Goal: Task Accomplishment & Management: Complete application form

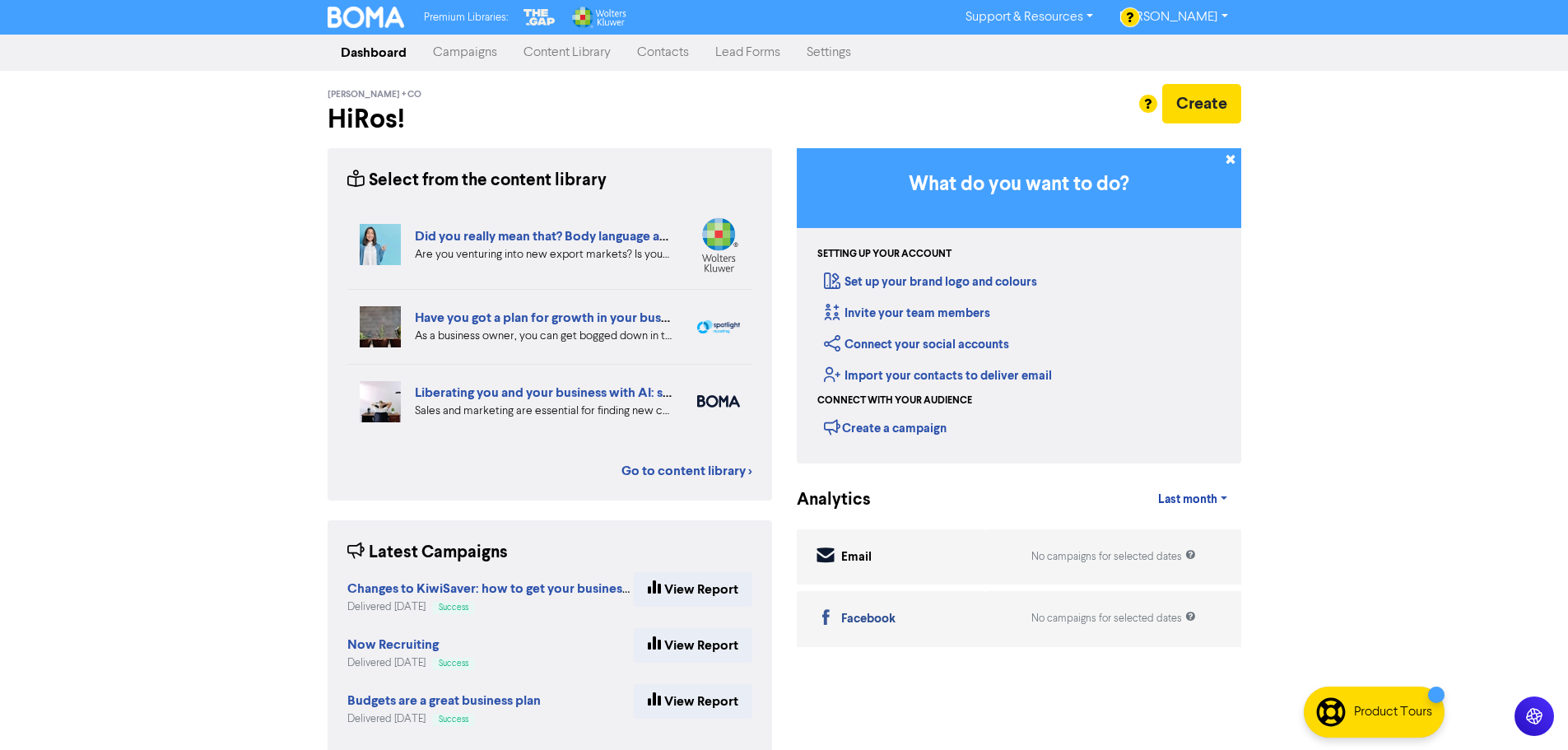
click at [670, 59] on link "Contacts" at bounding box center [663, 52] width 78 height 33
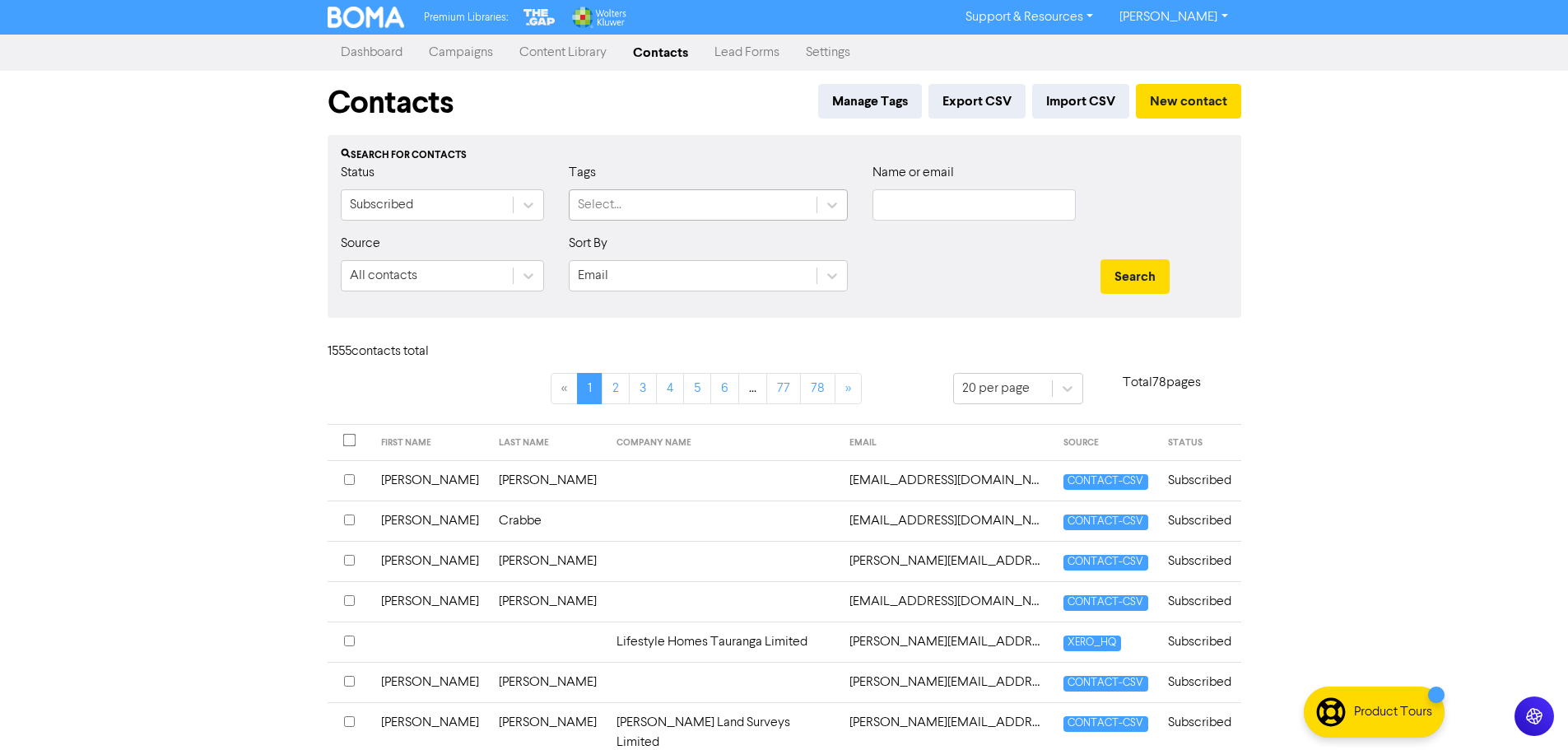
click at [635, 213] on div "Select..." at bounding box center [693, 205] width 247 height 30
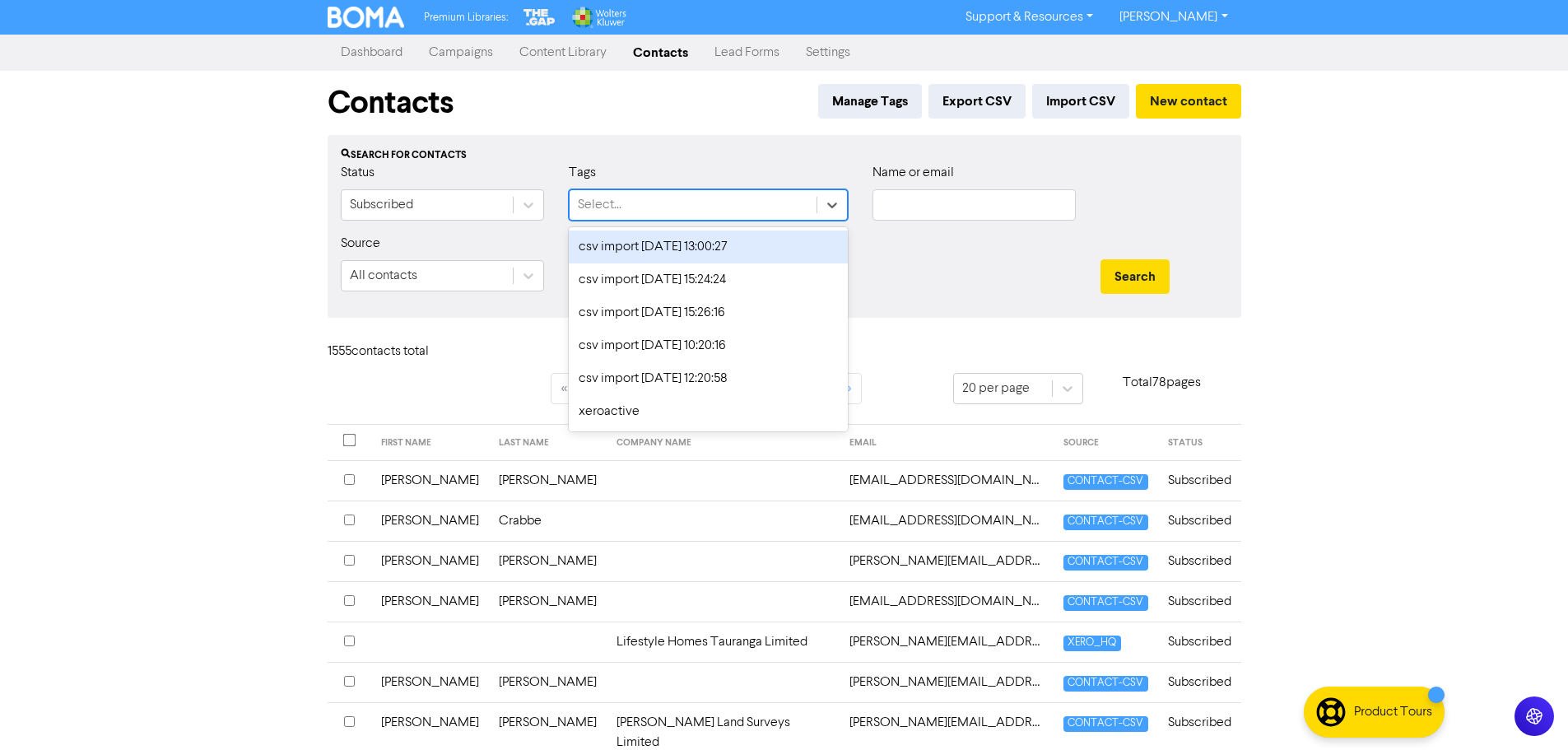
click at [868, 214] on div "Name or email" at bounding box center [973, 199] width 228 height 71
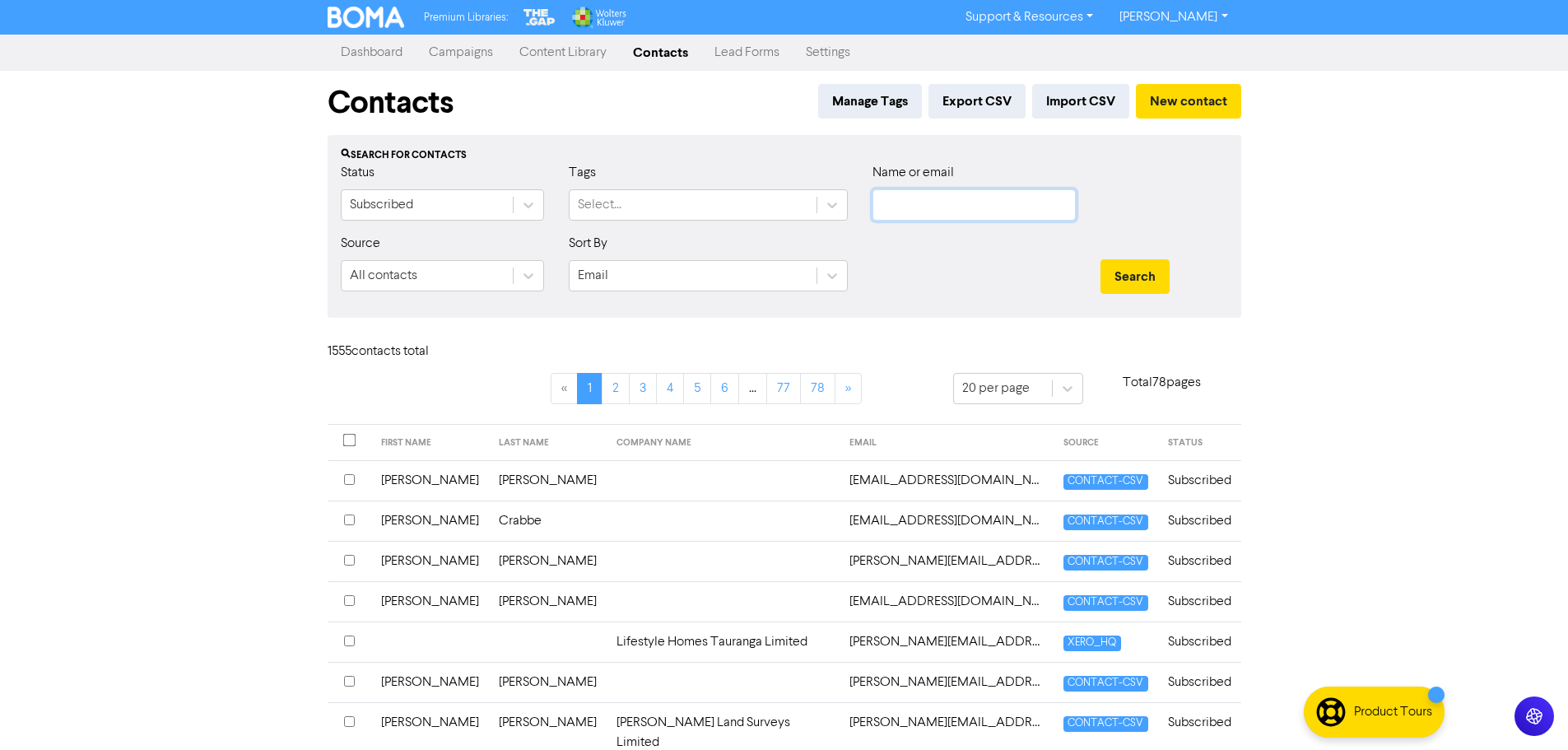
click at [989, 212] on input "text" at bounding box center [974, 205] width 203 height 31
click at [954, 209] on input "text" at bounding box center [974, 205] width 203 height 31
type input "m"
type input "[PERSON_NAME]"
click at [1100, 259] on button "Search" at bounding box center [1135, 276] width 69 height 35
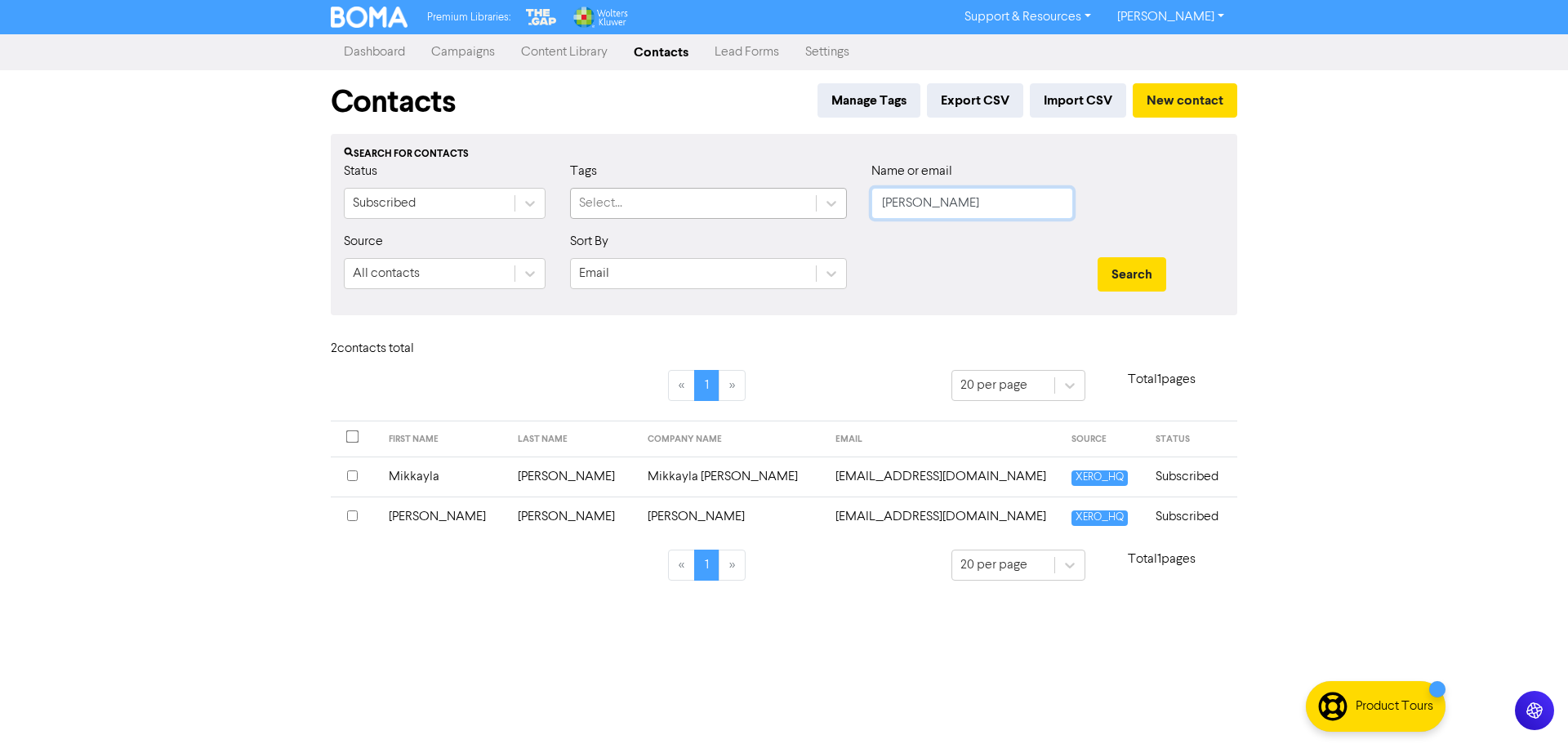
drag, startPoint x: 975, startPoint y: 204, endPoint x: 761, endPoint y: 204, distance: 214.0
click at [761, 204] on div "Status Subscribed Tags Select... Name or email [PERSON_NAME]" at bounding box center [784, 197] width 905 height 71
type input "[PERSON_NAME]"
click at [1098, 257] on button "Search" at bounding box center [1132, 274] width 69 height 34
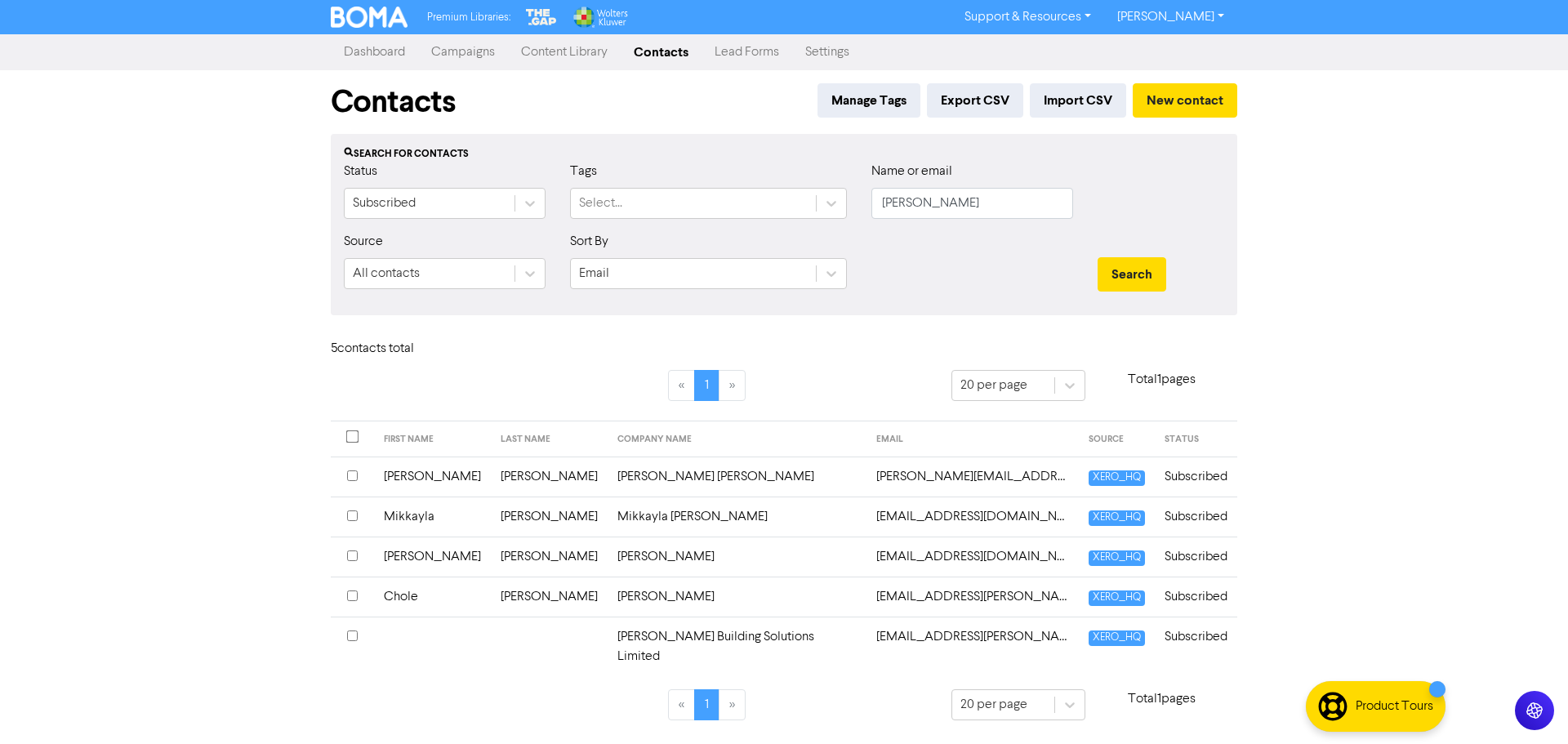
click at [652, 479] on td "[PERSON_NAME] [PERSON_NAME]" at bounding box center [737, 477] width 259 height 40
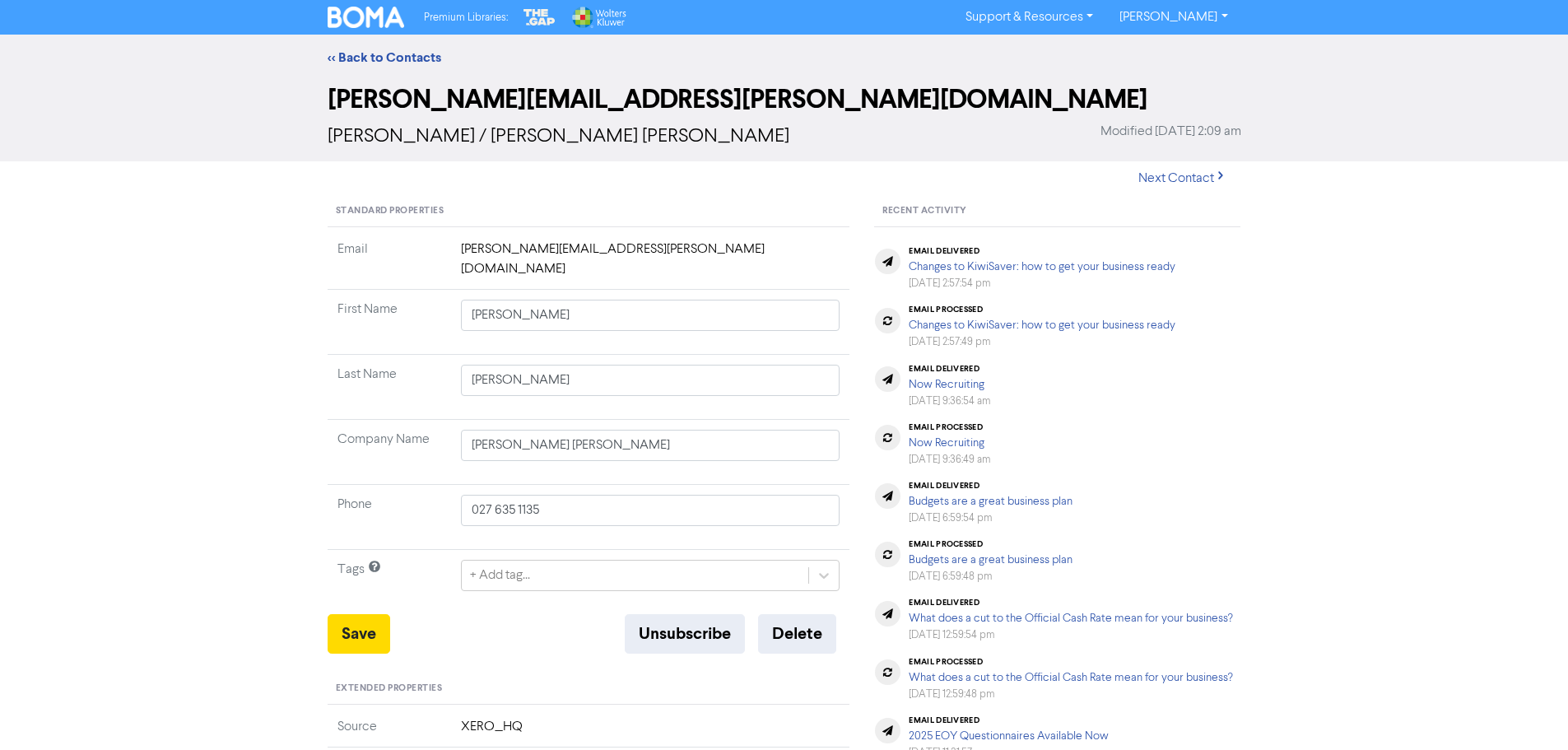
drag, startPoint x: 594, startPoint y: 245, endPoint x: 584, endPoint y: 246, distance: 10.0
click at [587, 246] on td "[PERSON_NAME][EMAIL_ADDRESS][PERSON_NAME][DOMAIN_NAME]" at bounding box center [651, 264] width 399 height 50
drag, startPoint x: 563, startPoint y: 245, endPoint x: 456, endPoint y: 245, distance: 107.0
click at [456, 245] on td "[PERSON_NAME][EMAIL_ADDRESS][PERSON_NAME][DOMAIN_NAME]" at bounding box center [651, 264] width 399 height 50
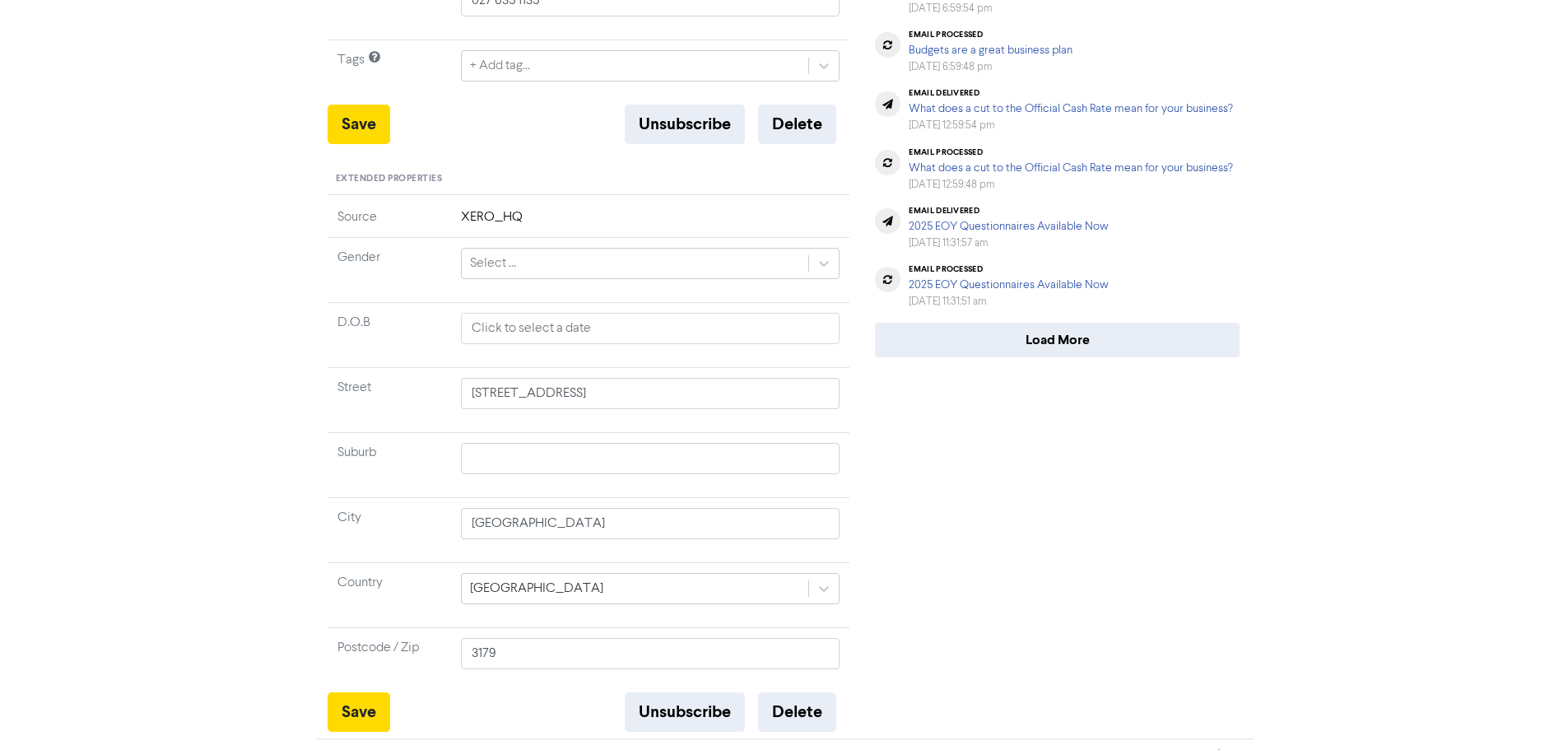
scroll to position [514, 0]
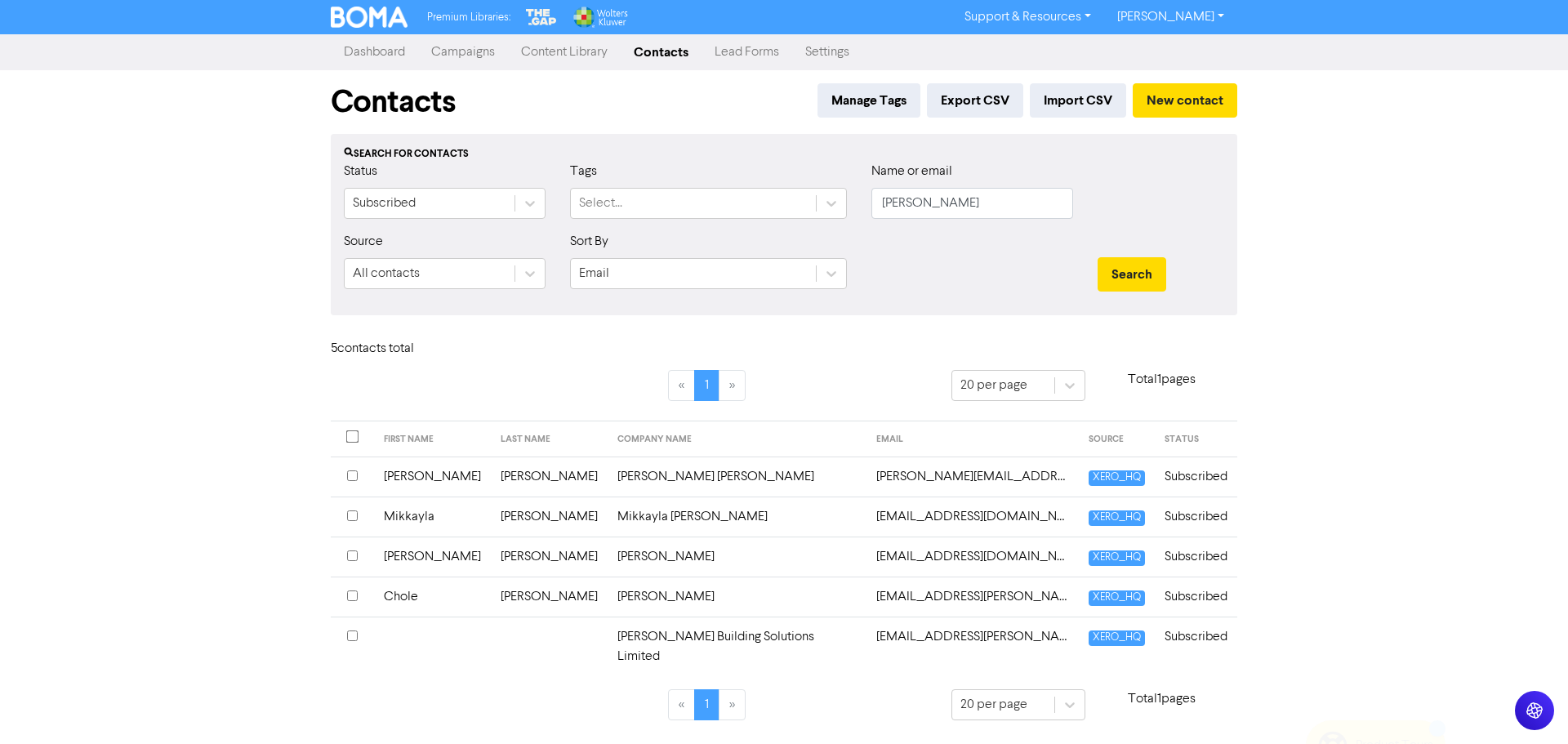
click at [355, 477] on input "checkbox" at bounding box center [352, 475] width 11 height 11
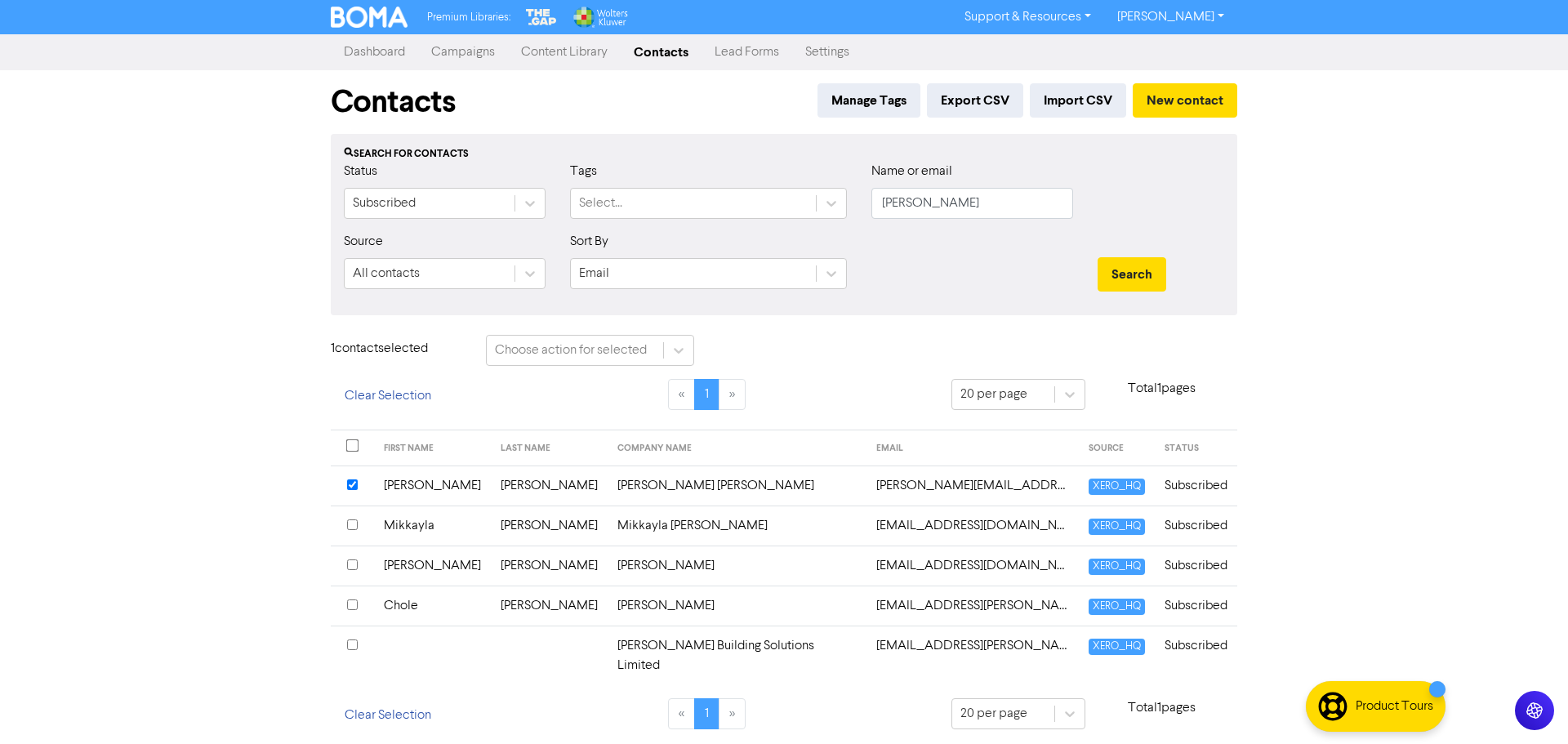
click at [351, 641] on input "checkbox" at bounding box center [352, 644] width 11 height 11
click at [608, 483] on td "[PERSON_NAME] [PERSON_NAME]" at bounding box center [737, 485] width 259 height 40
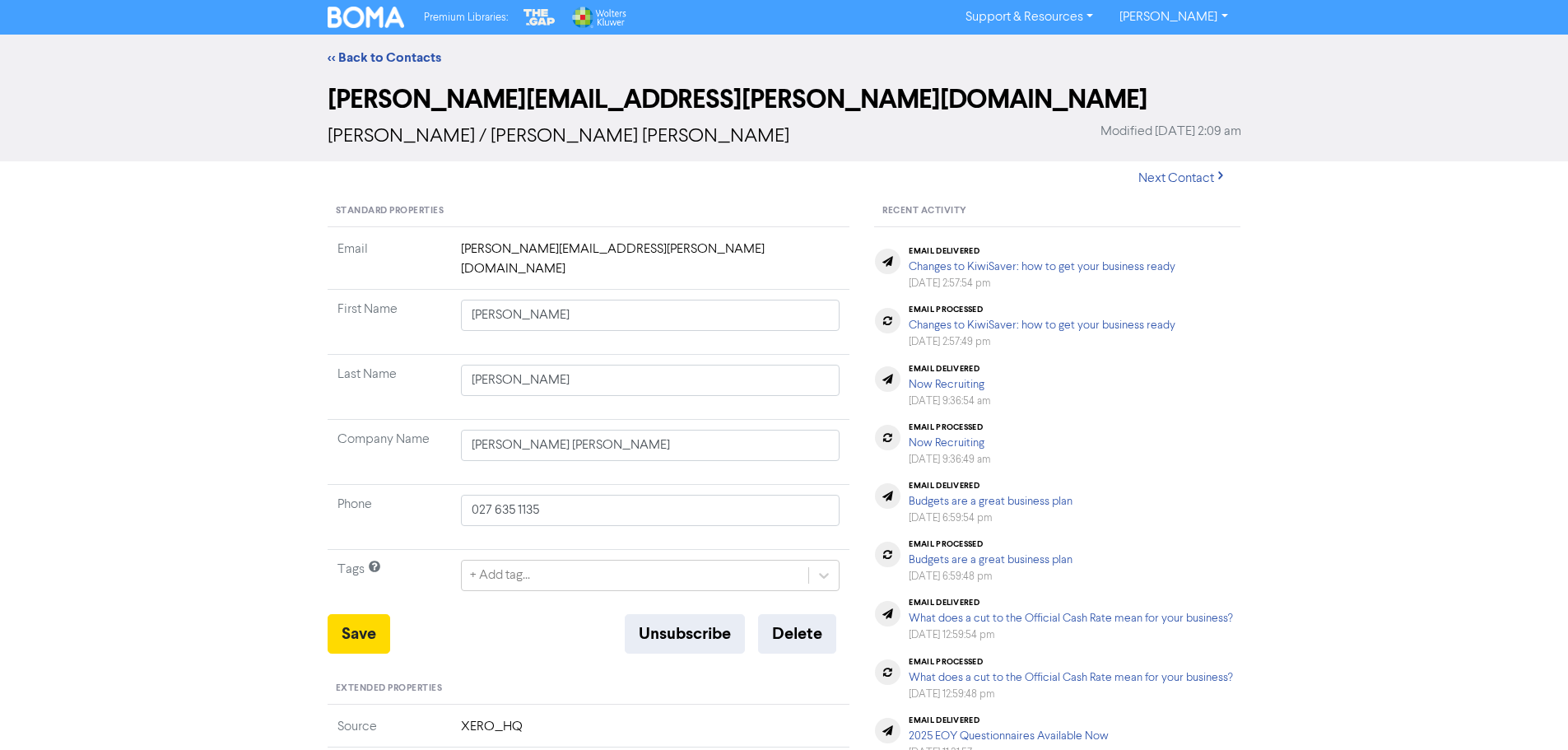
click at [521, 240] on td "[PERSON_NAME][EMAIL_ADDRESS][PERSON_NAME][DOMAIN_NAME]" at bounding box center [651, 264] width 399 height 50
click at [531, 250] on td "[PERSON_NAME][EMAIL_ADDRESS][PERSON_NAME][DOMAIN_NAME]" at bounding box center [651, 264] width 399 height 50
click at [806, 617] on button "Delete" at bounding box center [797, 634] width 78 height 40
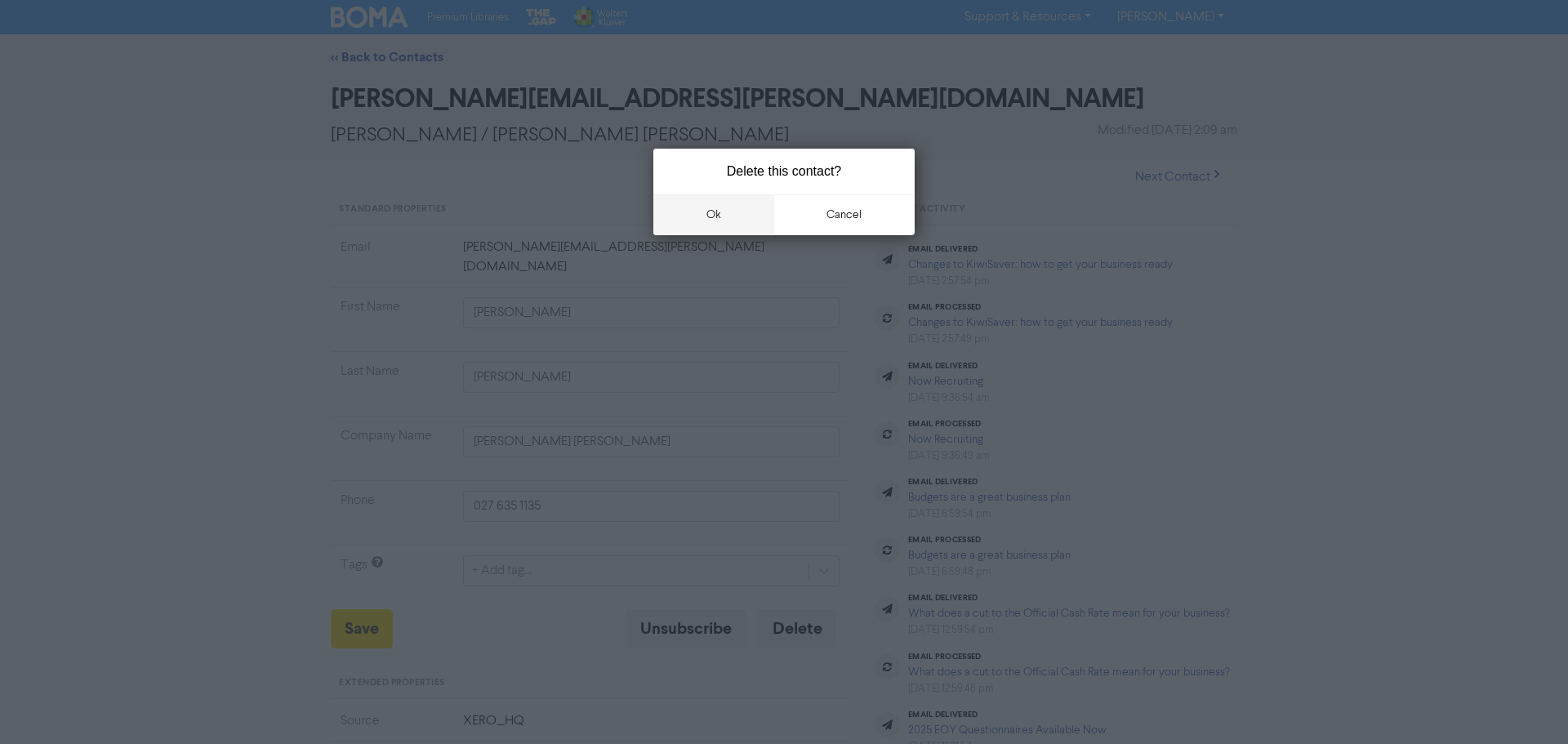
click at [737, 211] on button "ok" at bounding box center [714, 214] width 121 height 41
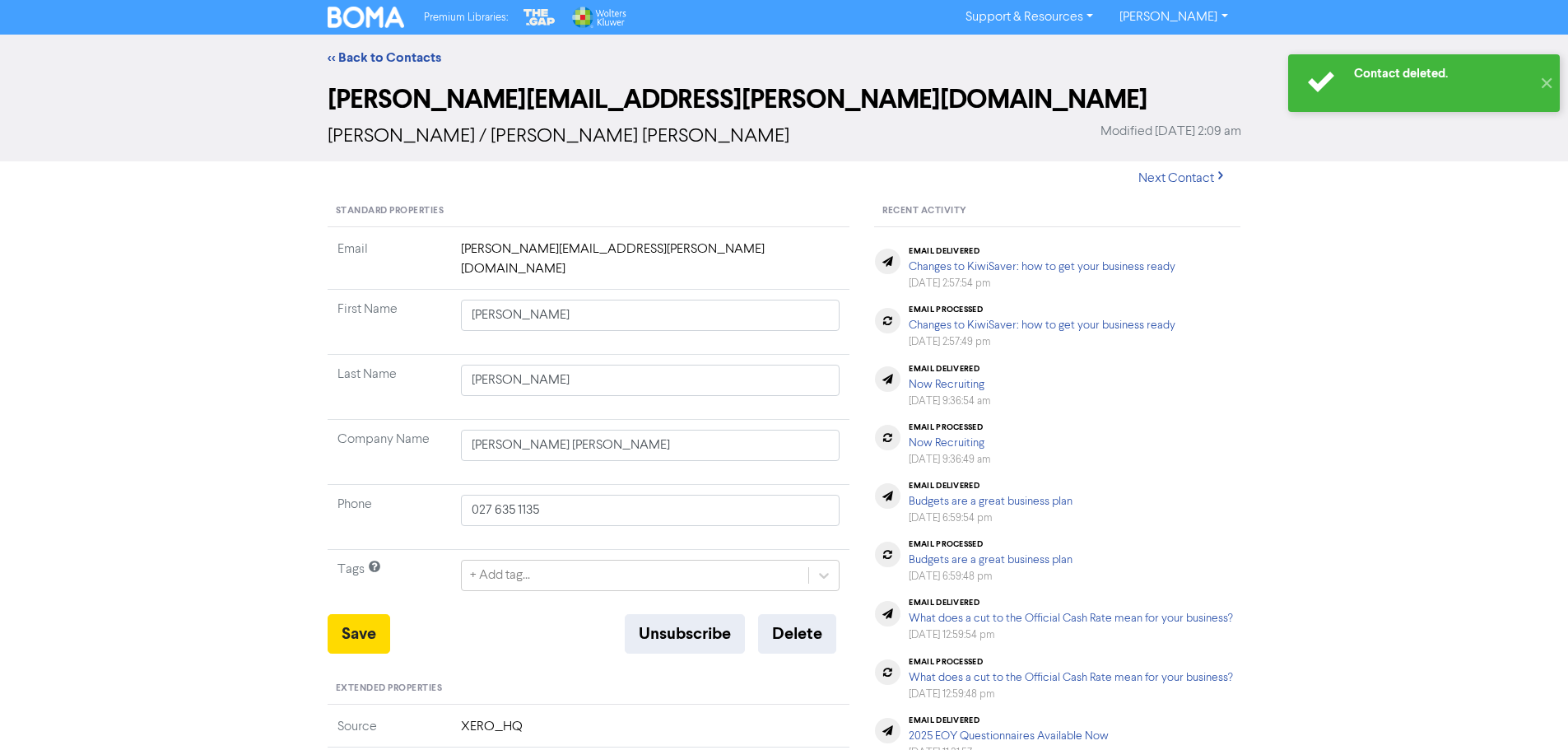
type input "[STREET_ADDRESS]"
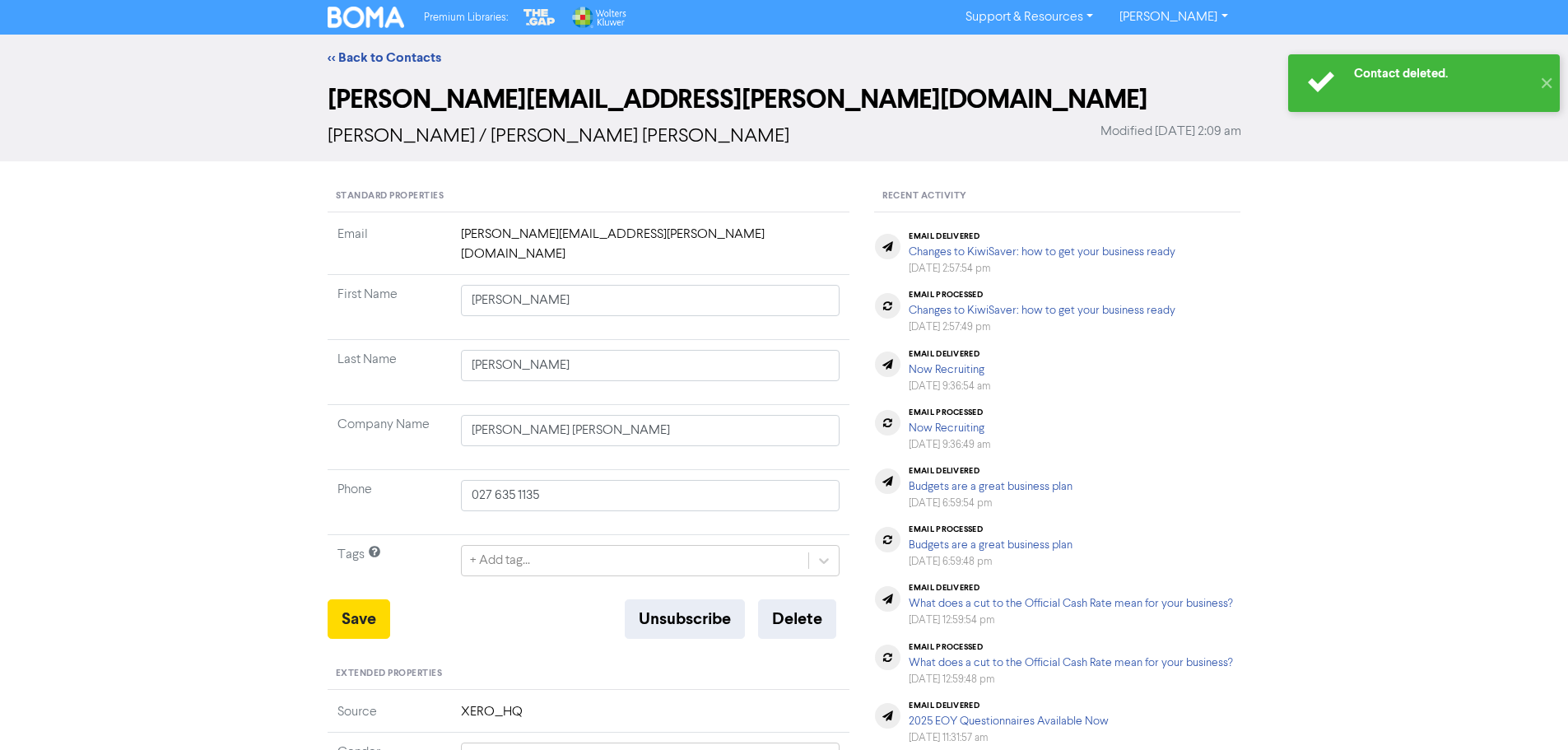
type input "[STREET_ADDRESS]"
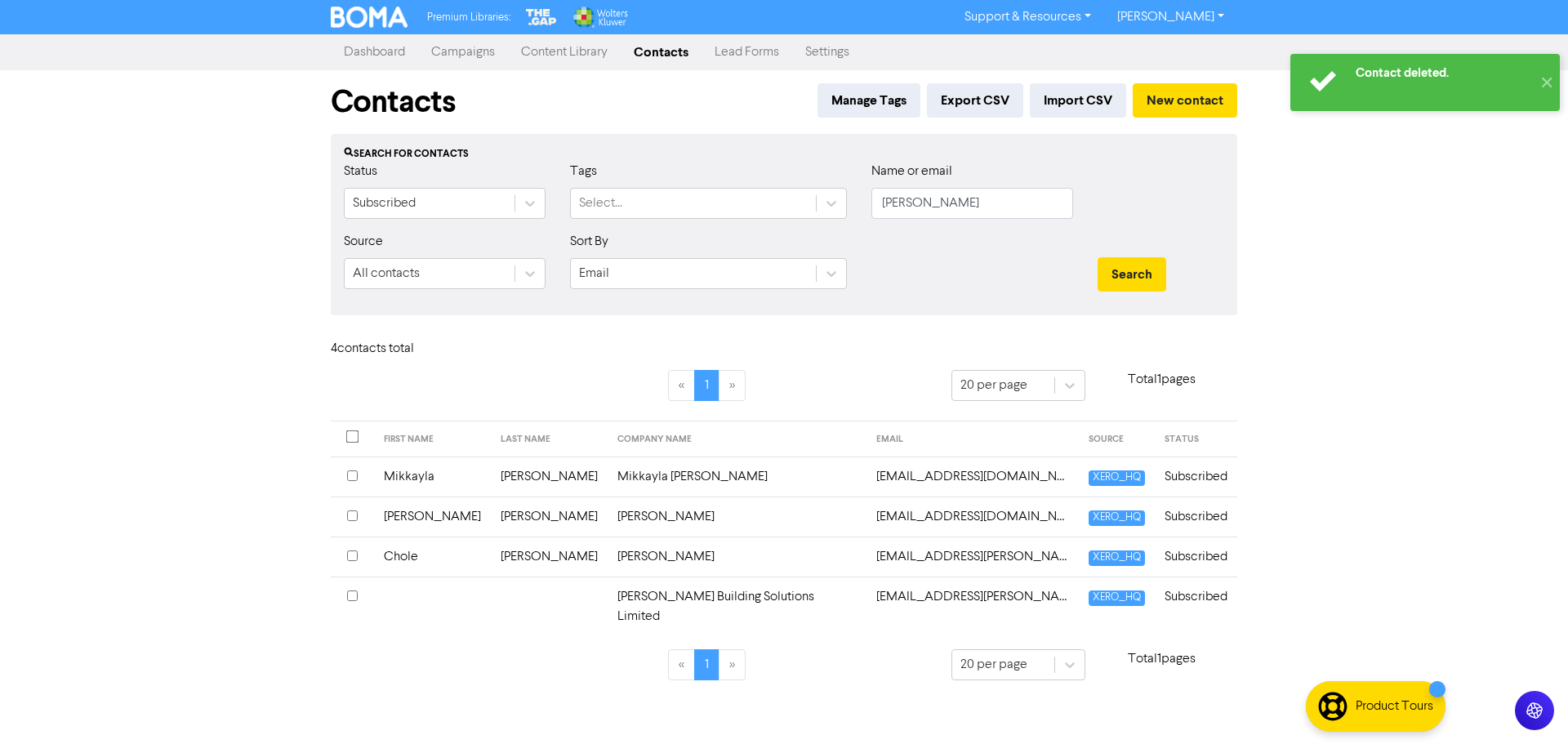
click at [490, 600] on td at bounding box center [548, 606] width 117 height 60
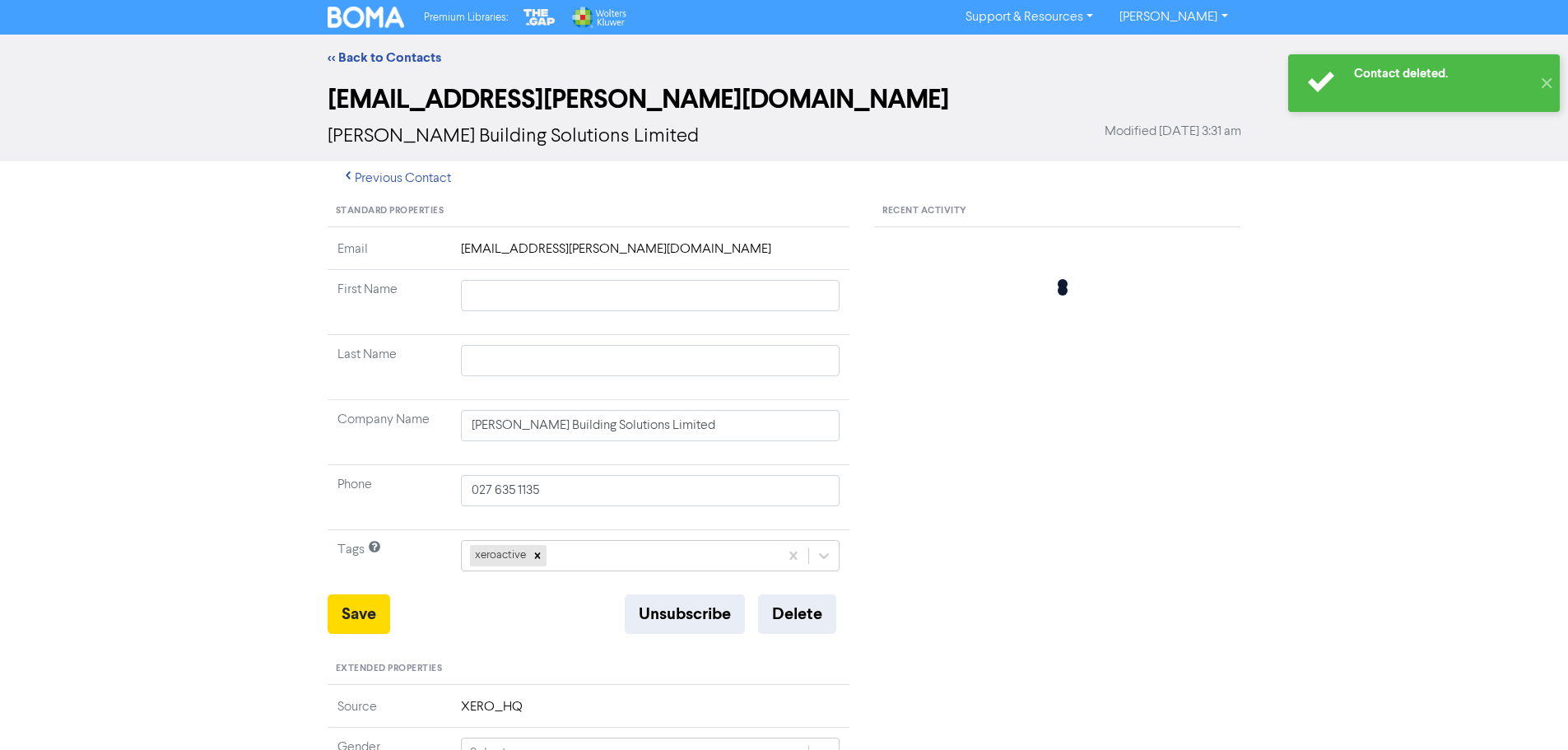
type input "[STREET_ADDRESS]"
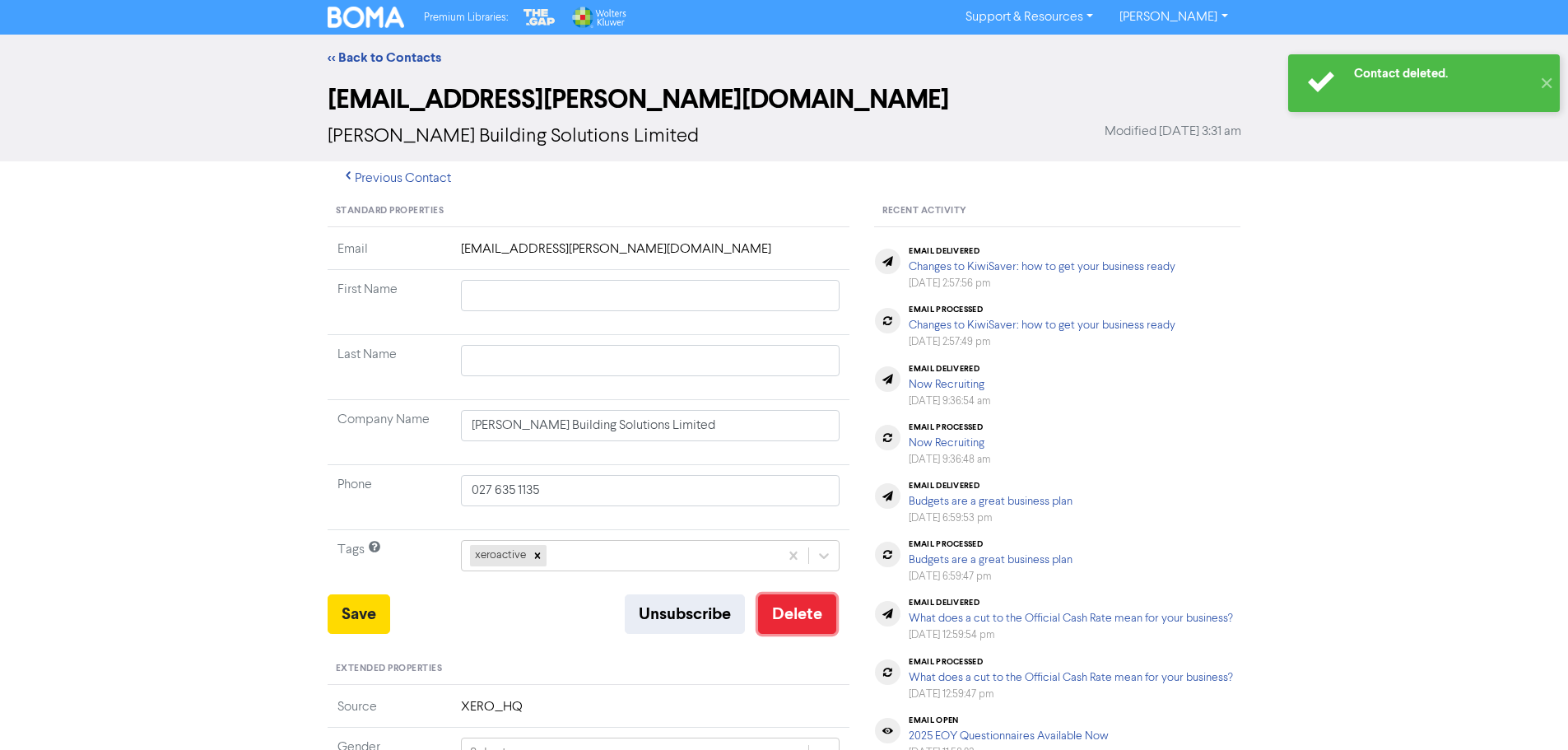
click at [789, 615] on button "Delete" at bounding box center [797, 614] width 78 height 40
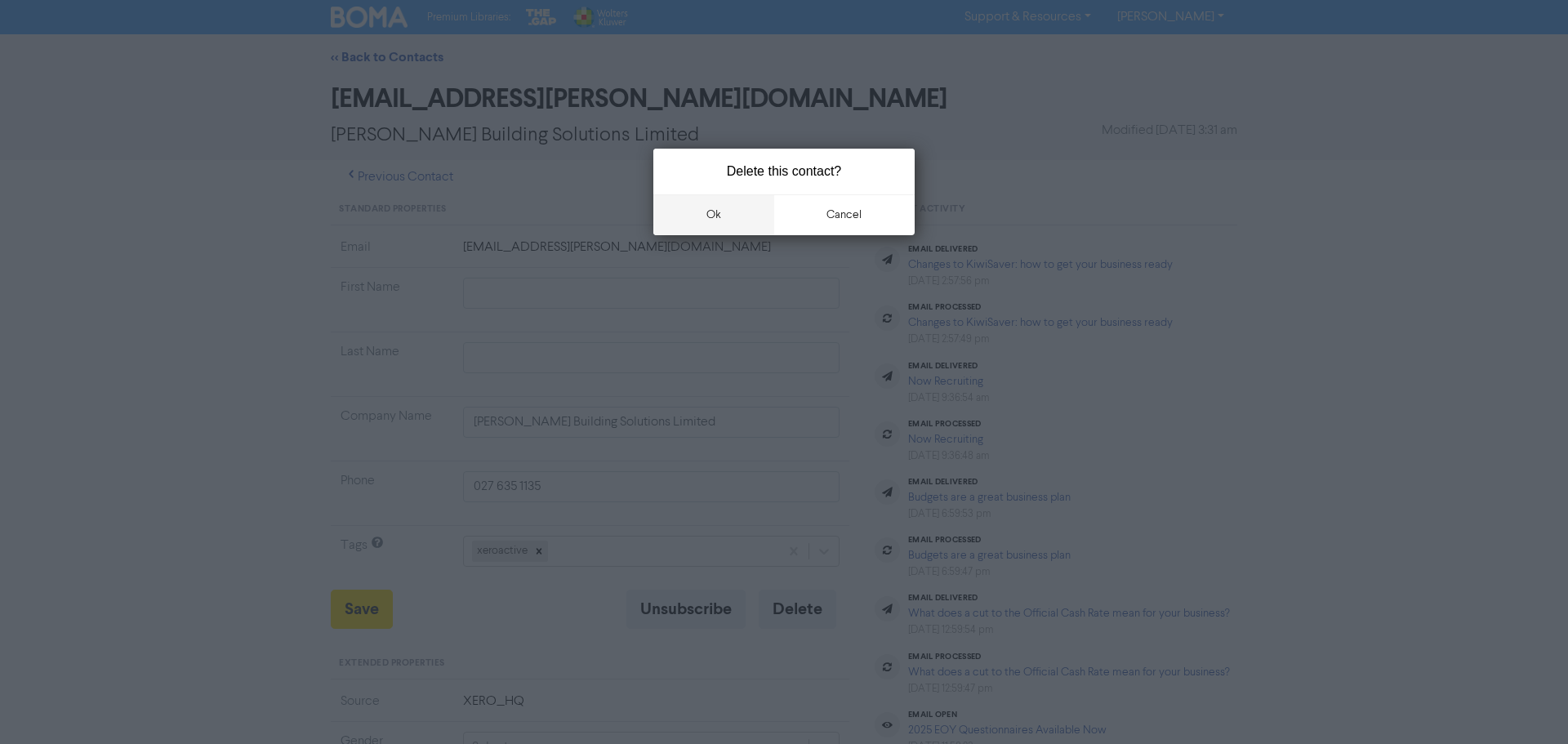
click at [726, 223] on button "ok" at bounding box center [714, 214] width 121 height 41
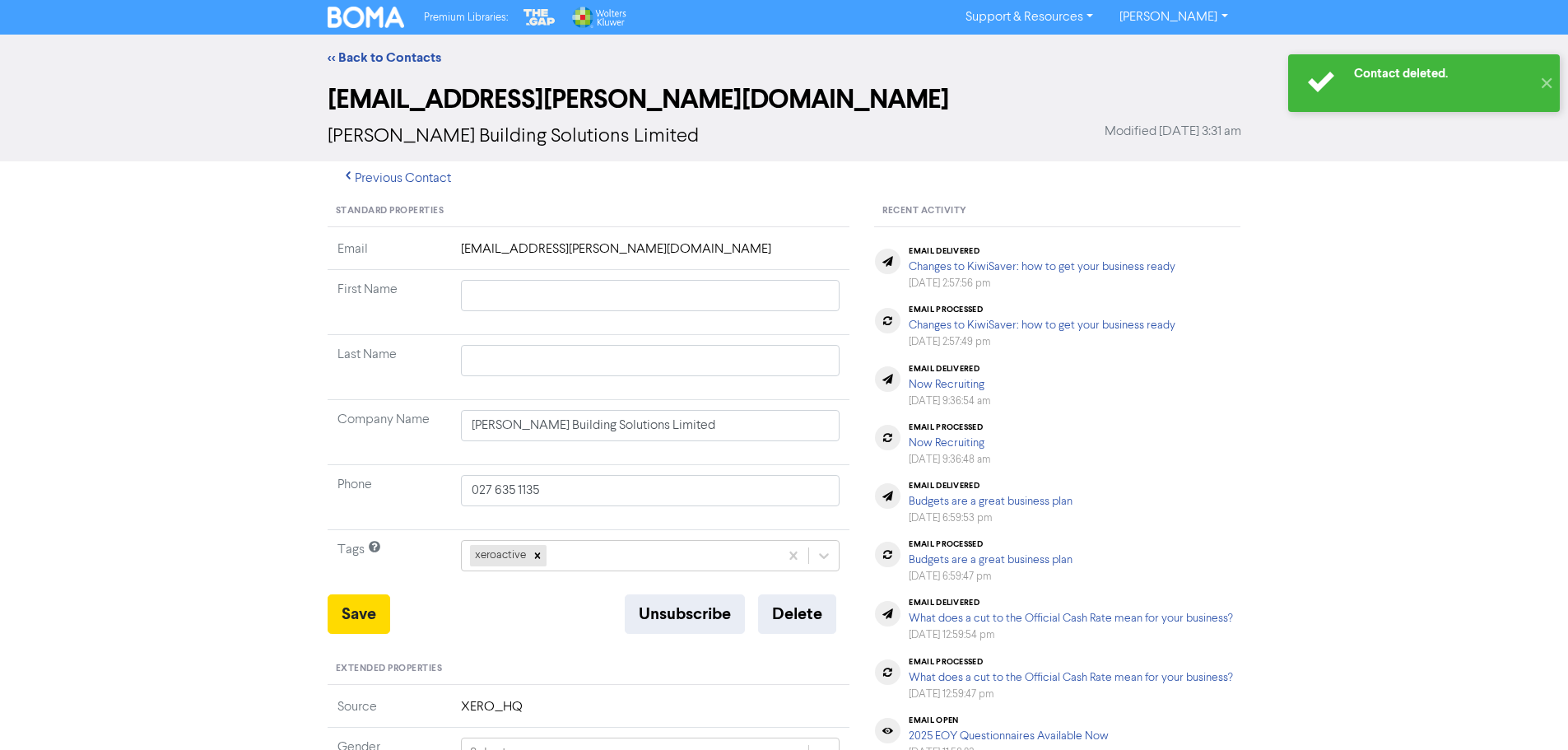
type input "[STREET_ADDRESS]"
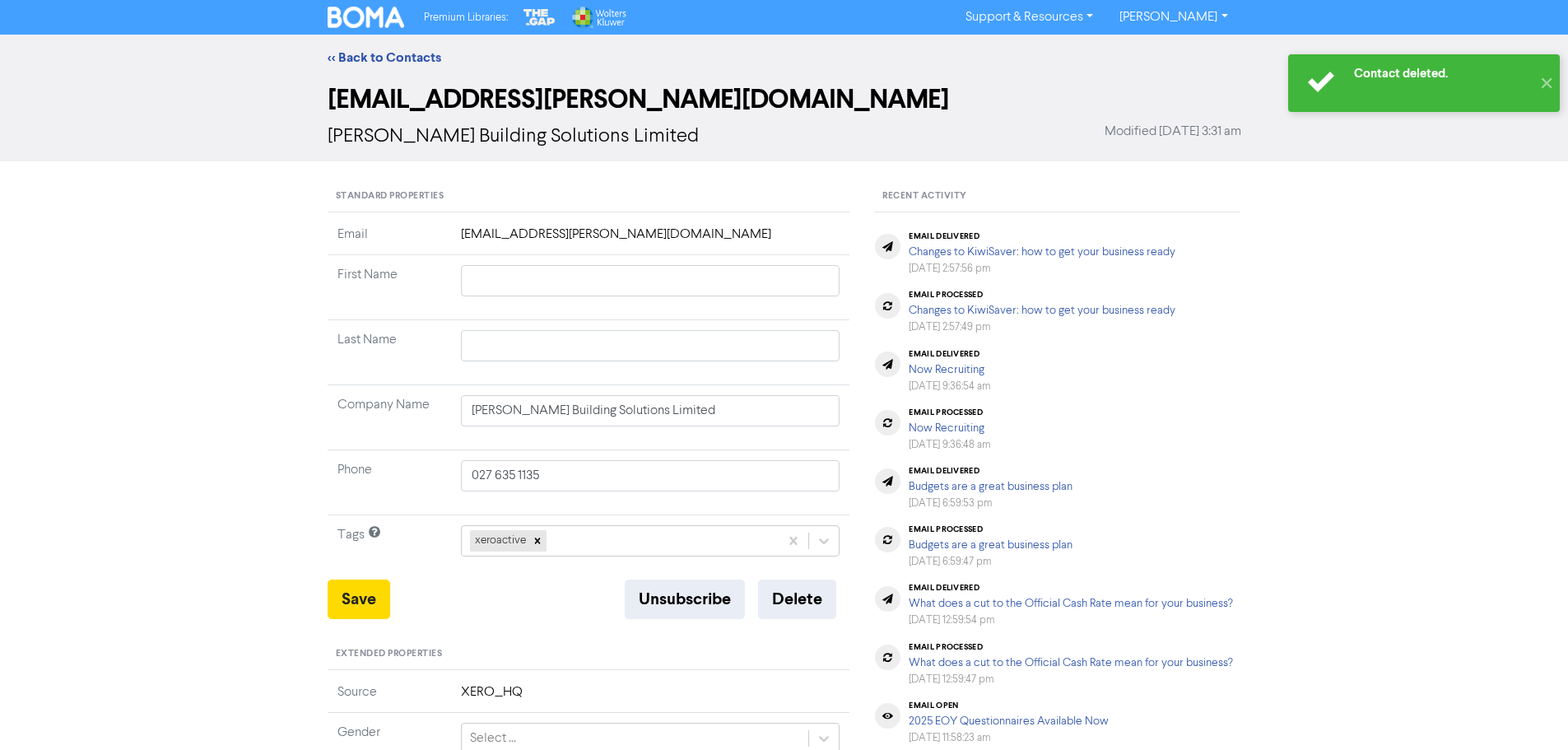
type input "[STREET_ADDRESS]"
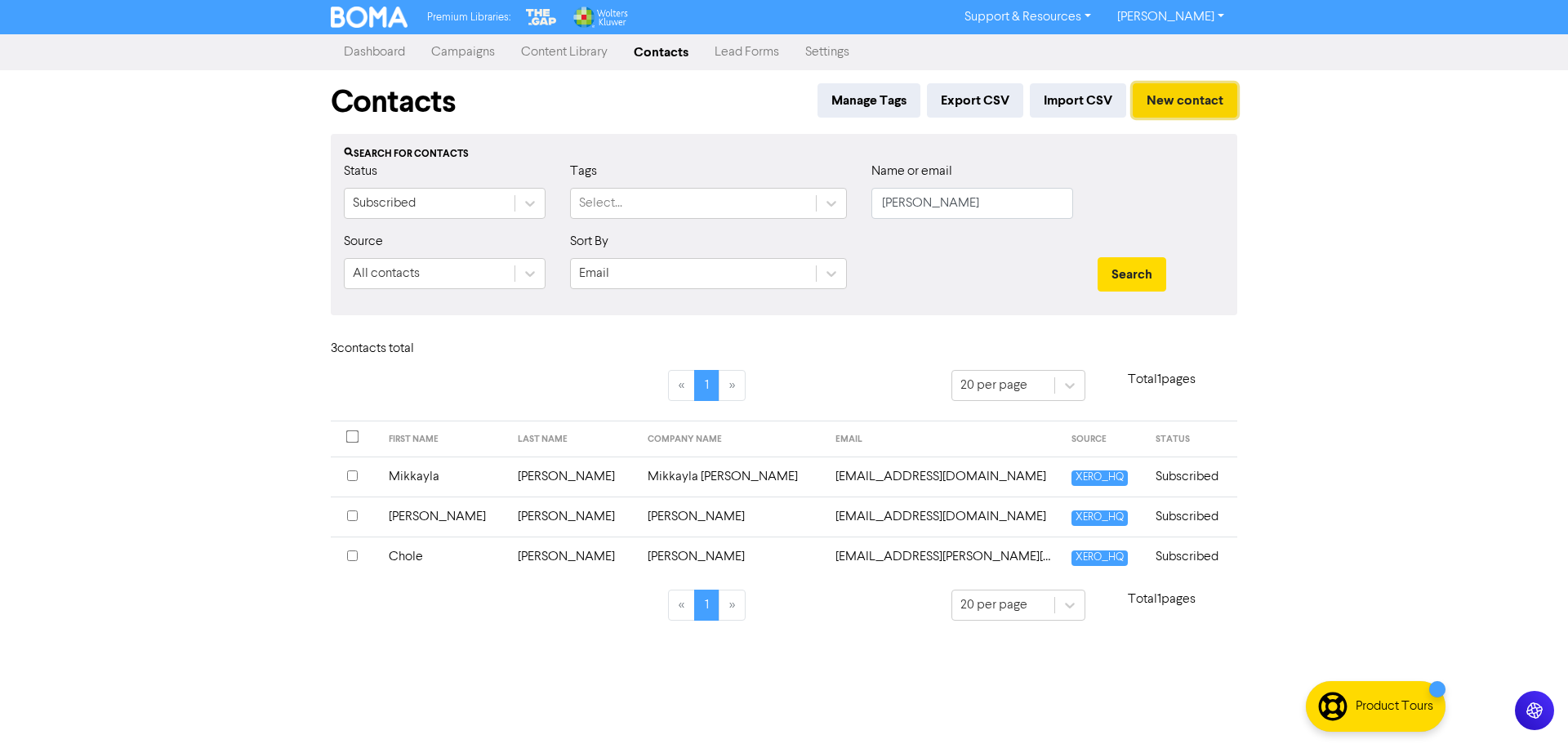
click at [1190, 108] on button "New contact" at bounding box center [1185, 100] width 104 height 34
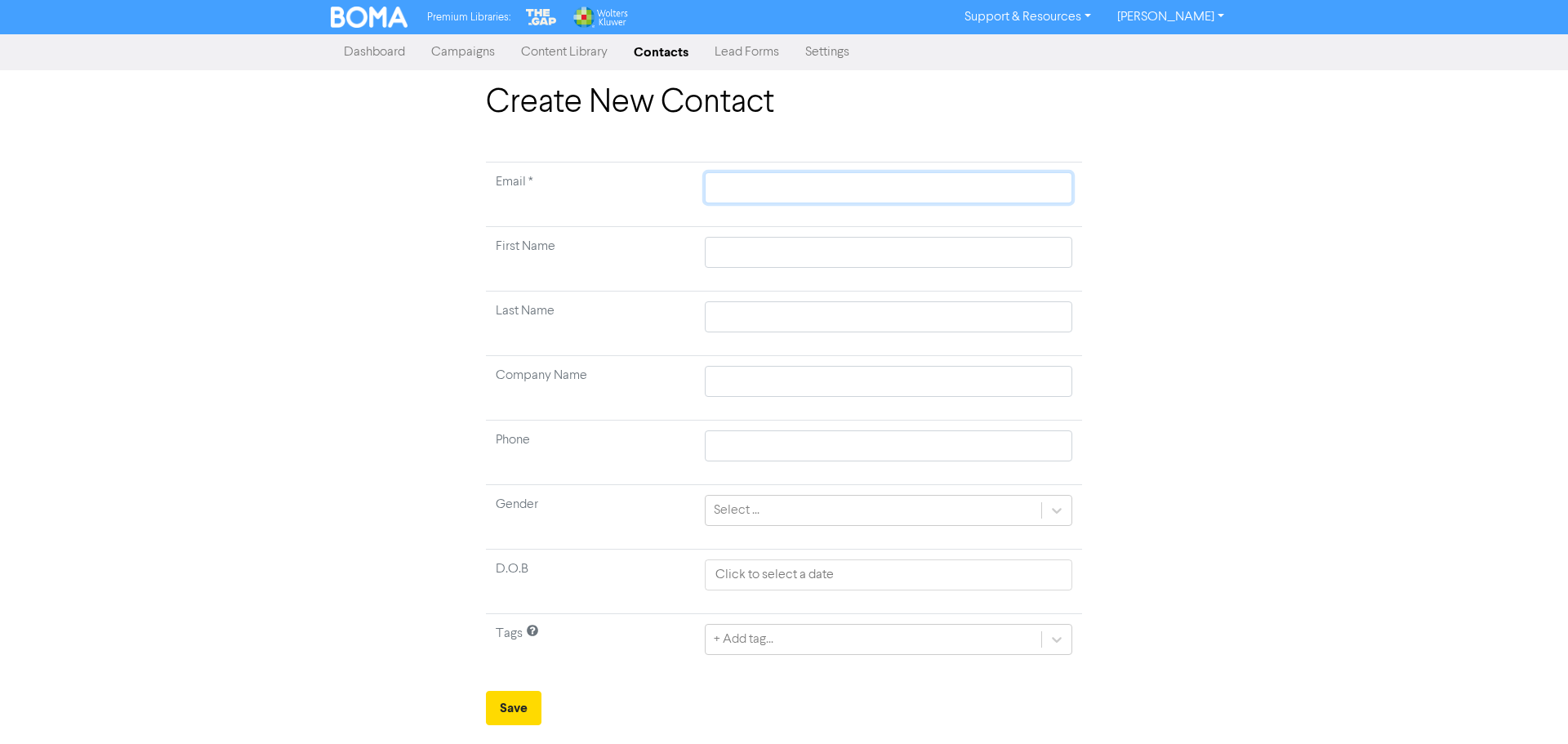
click at [750, 173] on input "text" at bounding box center [889, 187] width 368 height 31
click at [738, 238] on tbody "Email * First Name Last Name Company Name Phone Gender Select ... D.O.B Tags + …" at bounding box center [784, 421] width 596 height 516
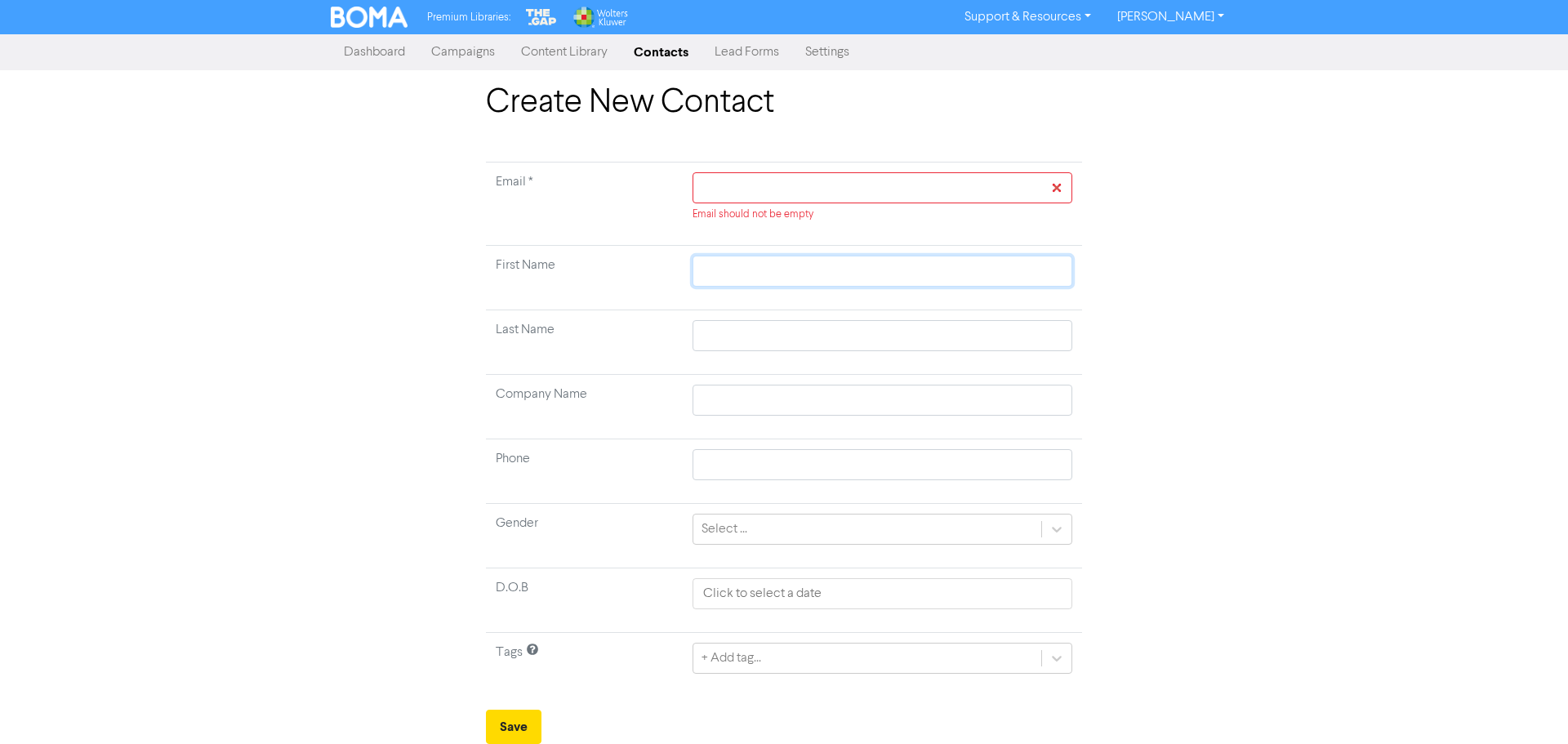
paste input "[PERSON_NAME] [PERSON_NAME]"
type input "[PERSON_NAME] [PERSON_NAME]"
drag, startPoint x: 867, startPoint y: 272, endPoint x: 799, endPoint y: 268, distance: 68.1
click at [799, 268] on input "[PERSON_NAME] [PERSON_NAME]" at bounding box center [883, 270] width 380 height 31
type input "[PERSON_NAME]"
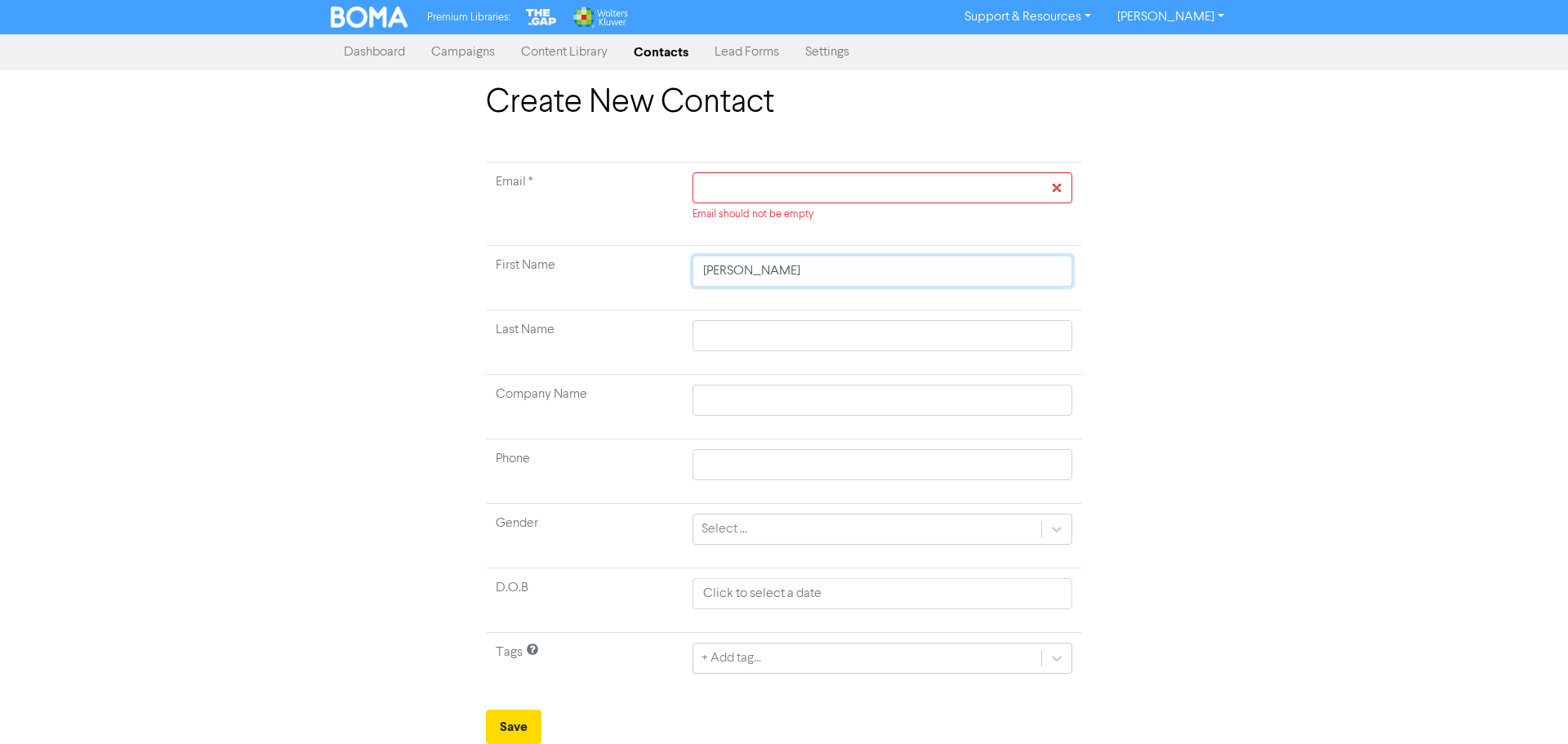
drag, startPoint x: 799, startPoint y: 271, endPoint x: 749, endPoint y: 268, distance: 50.1
click at [749, 268] on input "[PERSON_NAME]" at bounding box center [883, 270] width 380 height 31
type input "[PERSON_NAME]"
drag, startPoint x: 760, startPoint y: 309, endPoint x: 756, endPoint y: 342, distance: 33.2
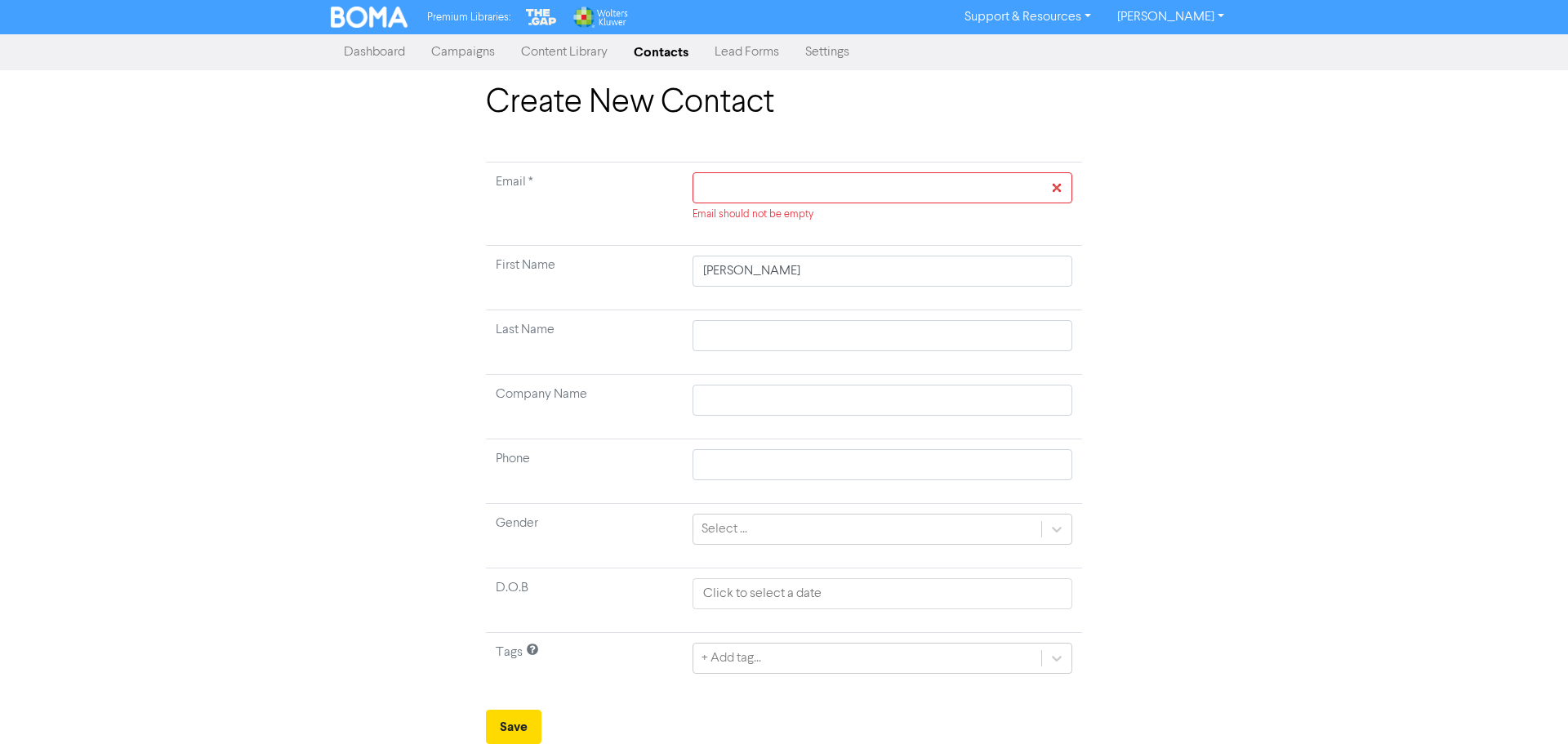
click at [760, 312] on tbody "Email * Email should not be empty First Name [PERSON_NAME] Last Name Company Na…" at bounding box center [784, 430] width 596 height 535
click at [755, 343] on input "text" at bounding box center [883, 335] width 380 height 31
paste input "[PERSON_NAME]"
type input "[PERSON_NAME]"
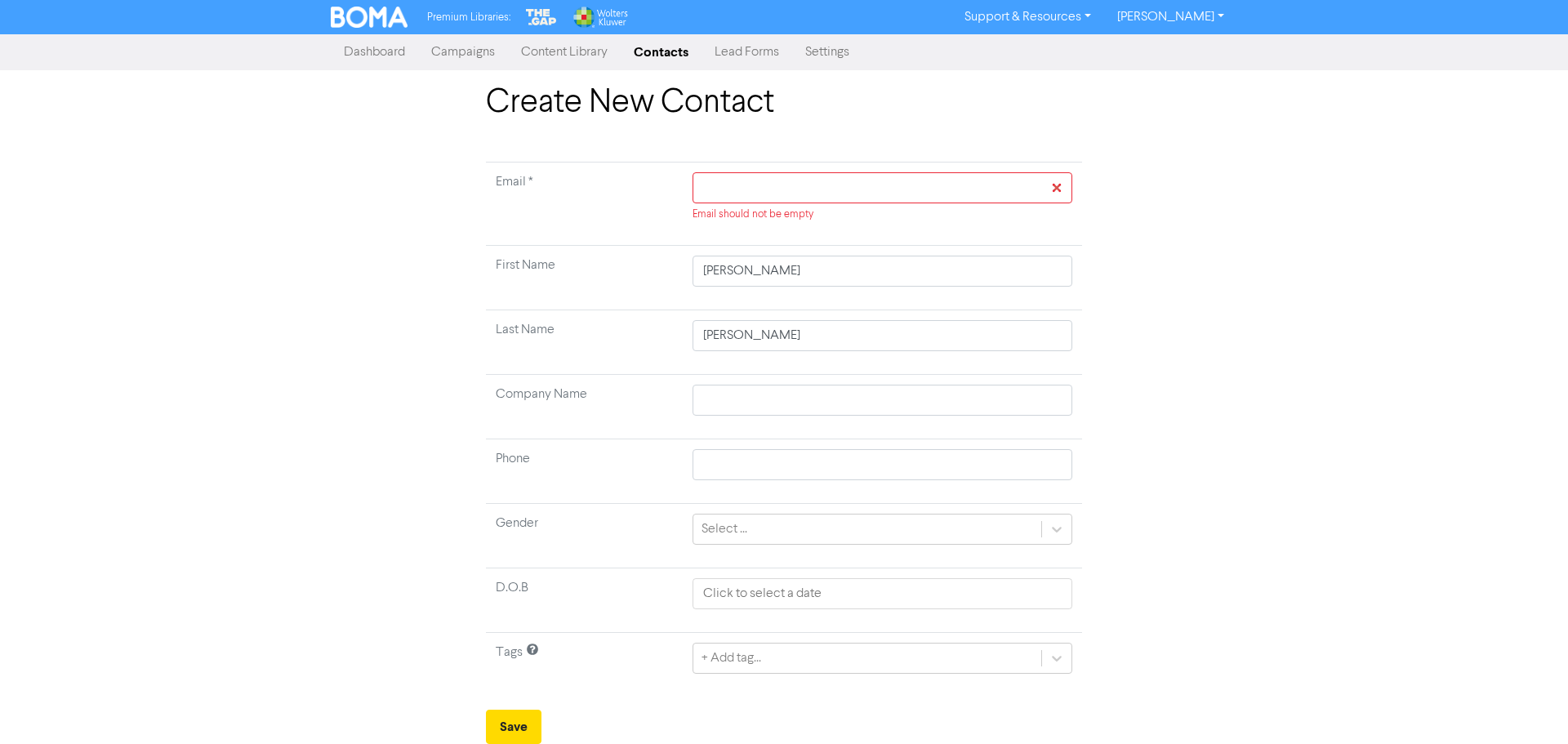
click at [757, 421] on td at bounding box center [883, 406] width 400 height 65
click at [789, 191] on input "text" at bounding box center [883, 187] width 380 height 31
paste input "[EMAIL_ADDRESS][DOMAIN_NAME]"
type input "[EMAIL_ADDRESS][DOMAIN_NAME]"
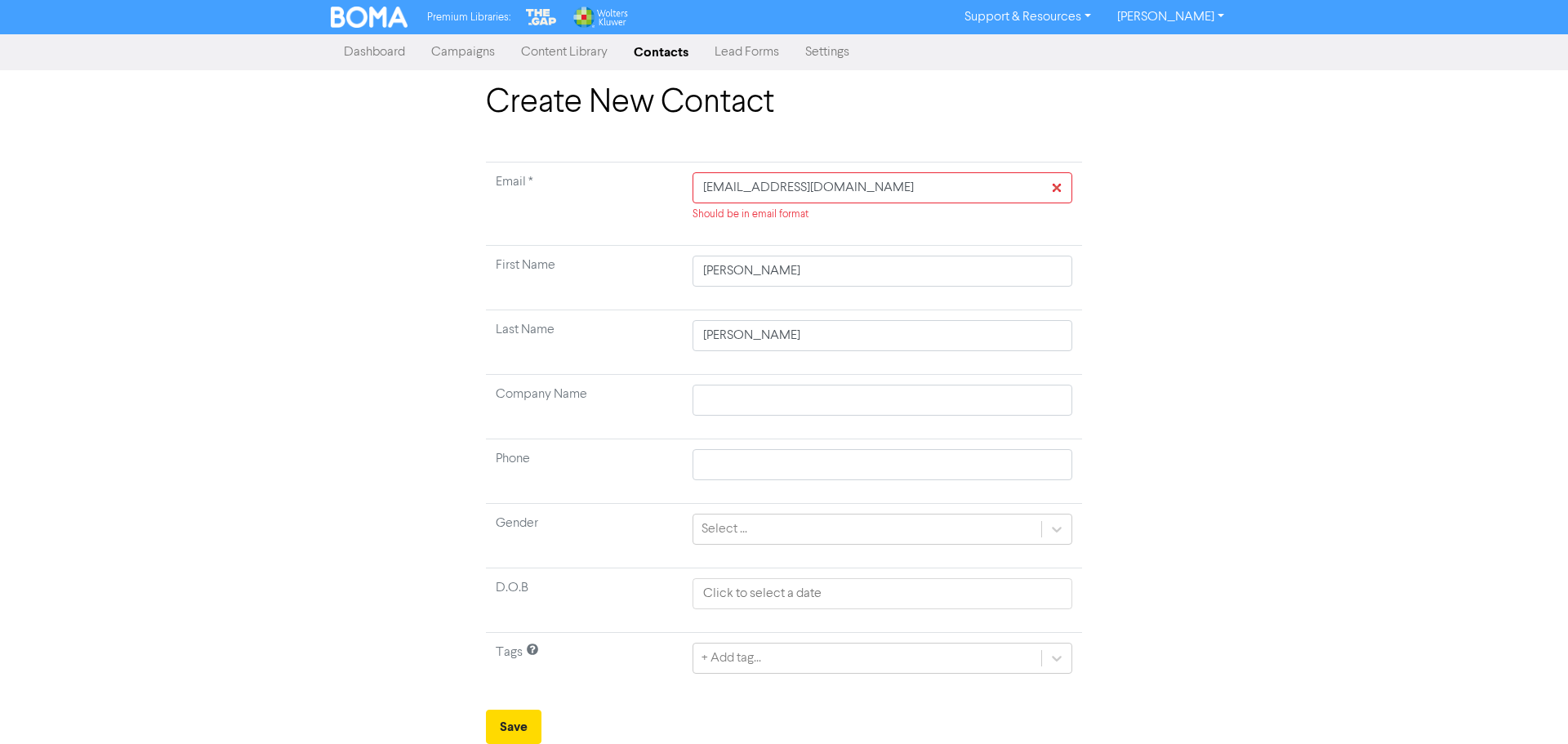
click at [1207, 397] on div "Create New Contact Email * [EMAIL_ADDRESS][DOMAIN_NAME] Should be in email form…" at bounding box center [784, 413] width 931 height 661
click at [705, 193] on input "[EMAIL_ADDRESS][DOMAIN_NAME]" at bounding box center [883, 187] width 380 height 31
type input "[EMAIL_ADDRESS][DOMAIN_NAME]"
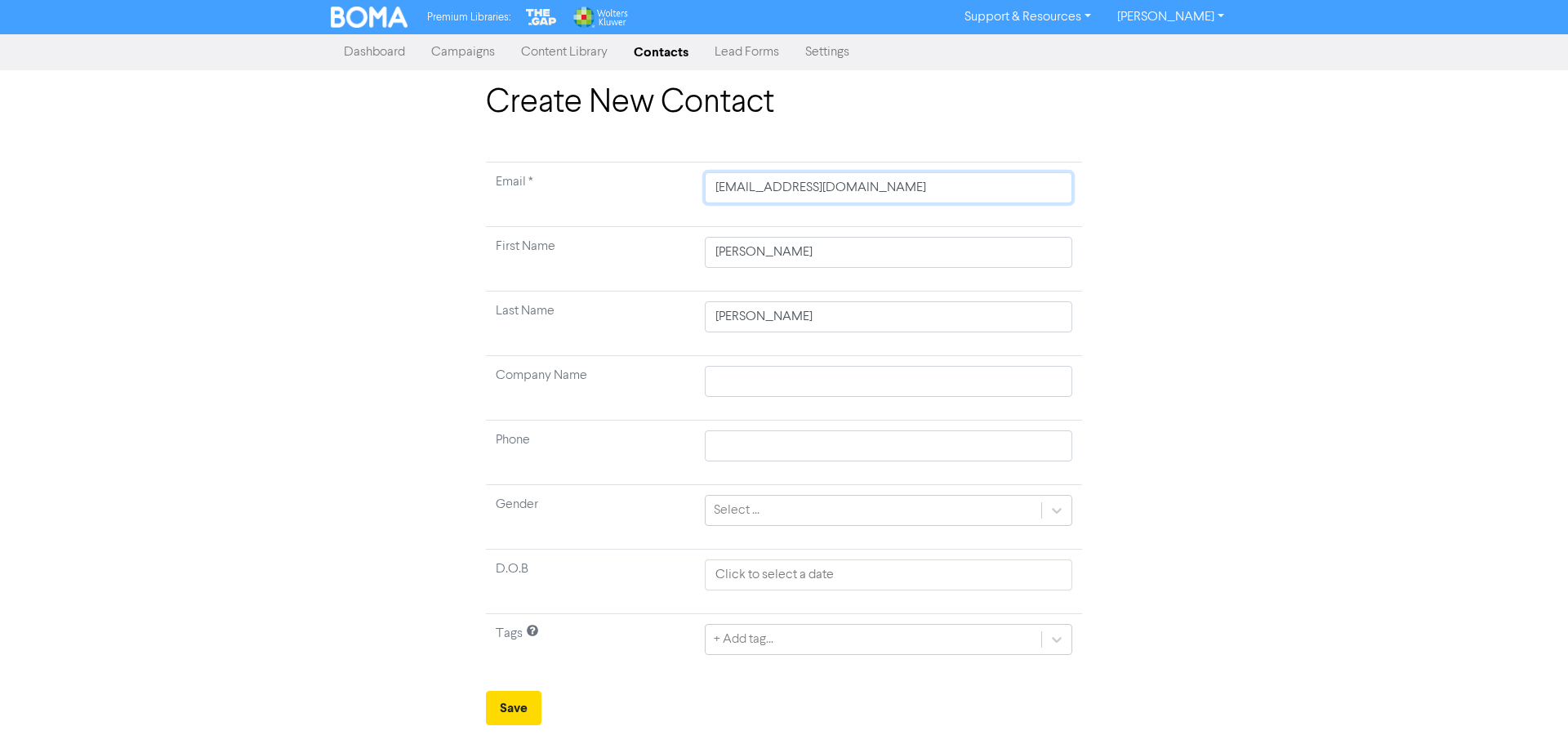
type input "[EMAIL_ADDRESS][DOMAIN_NAME]"
drag, startPoint x: 747, startPoint y: 436, endPoint x: 816, endPoint y: 447, distance: 69.9
click at [747, 436] on input "text" at bounding box center [889, 446] width 368 height 31
paste input "027 635 1135"
type input "027 635 1135"
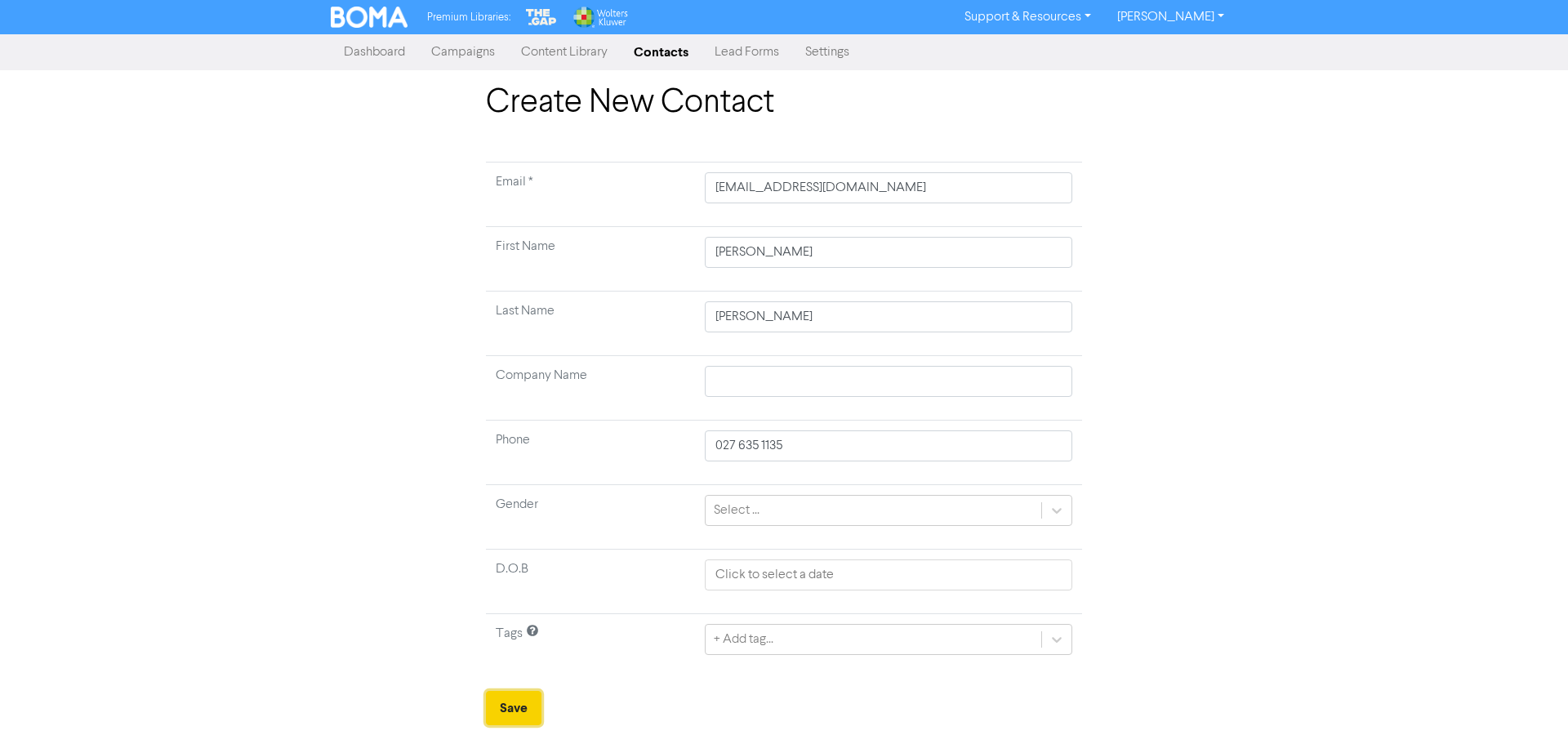
click at [523, 699] on button "Save" at bounding box center [514, 708] width 55 height 34
